Goal: Information Seeking & Learning: Learn about a topic

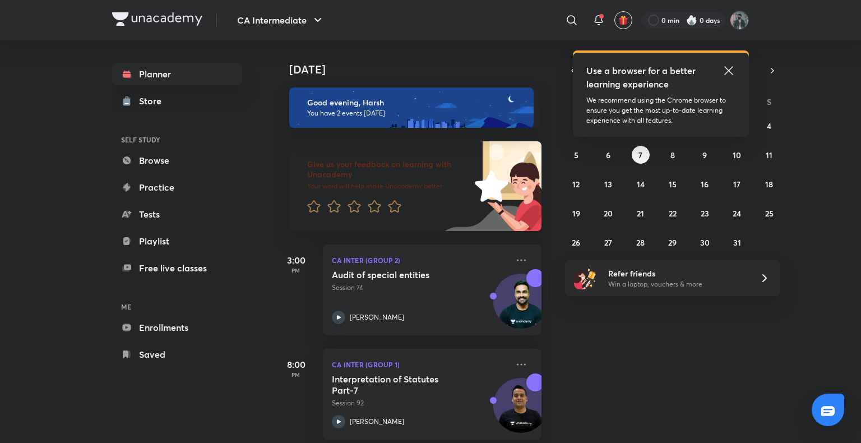
click at [162, 325] on link "Enrollments" at bounding box center [177, 327] width 130 height 22
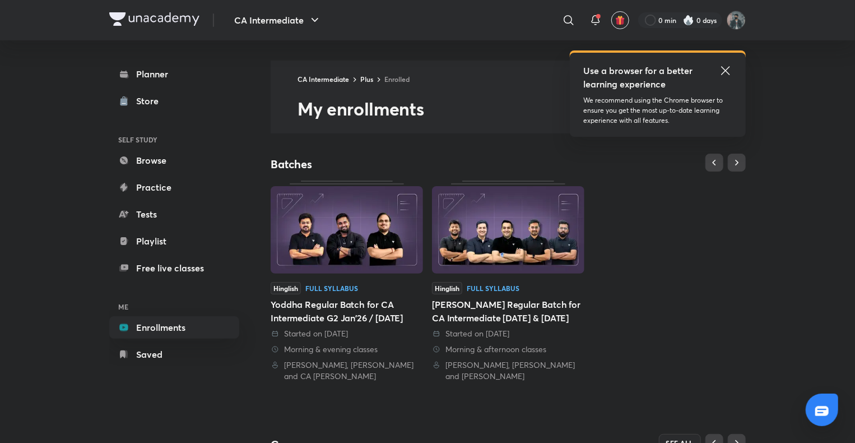
scroll to position [214, 0]
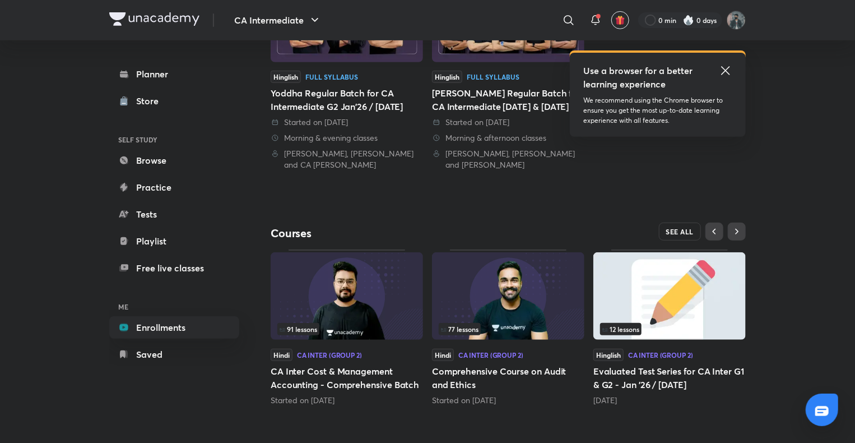
click at [662, 233] on button "SEE ALL" at bounding box center [680, 232] width 43 height 18
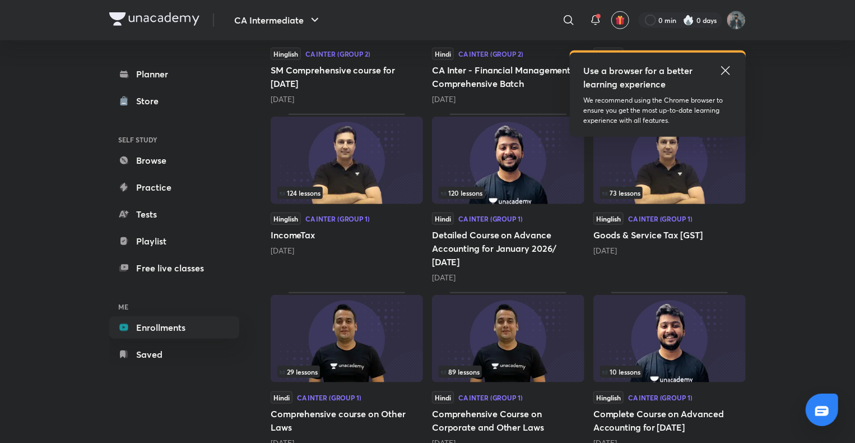
scroll to position [439, 0]
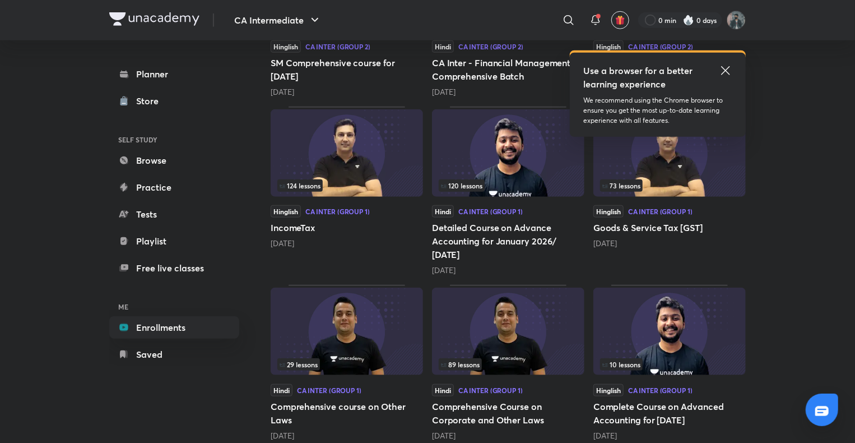
click at [509, 350] on img at bounding box center [508, 331] width 152 height 87
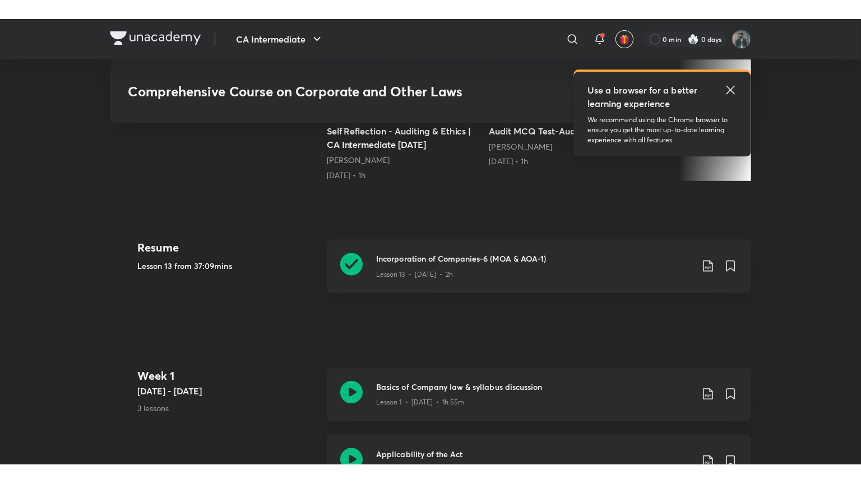
scroll to position [425, 0]
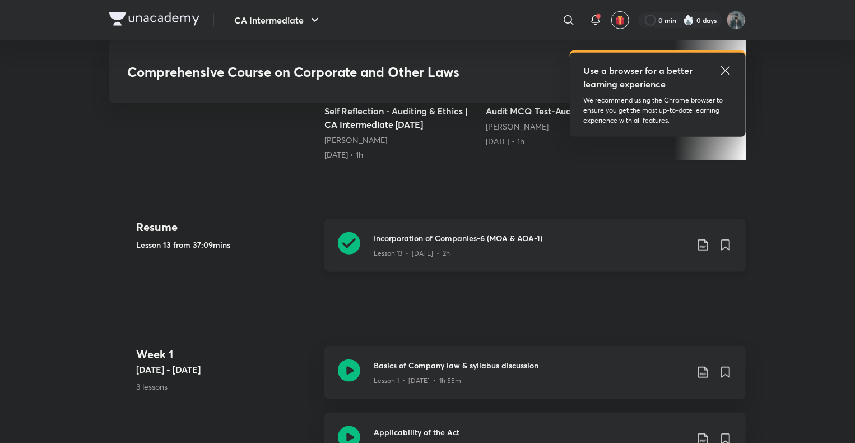
click at [352, 247] on icon at bounding box center [349, 243] width 22 height 22
